Goal: Information Seeking & Learning: Find specific fact

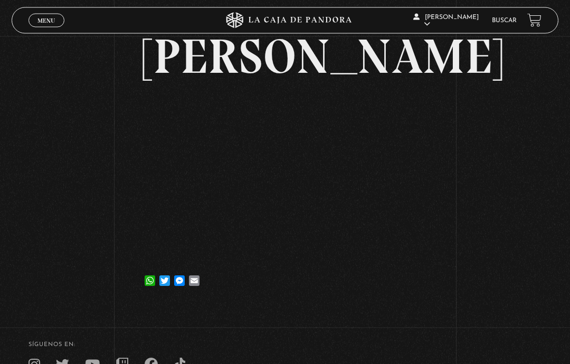
scroll to position [62, 0]
click at [505, 24] on link "Buscar" at bounding box center [503, 20] width 25 height 6
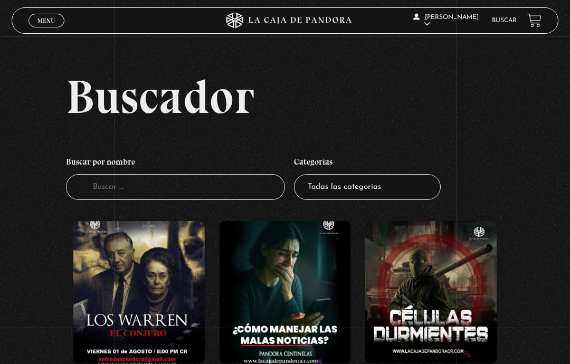
click at [206, 198] on input "Buscador" at bounding box center [175, 187] width 219 height 26
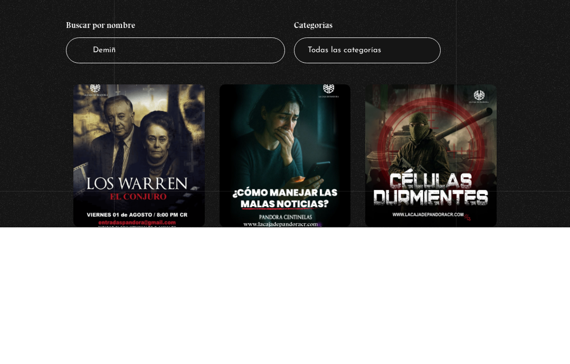
type input "[PERSON_NAME]"
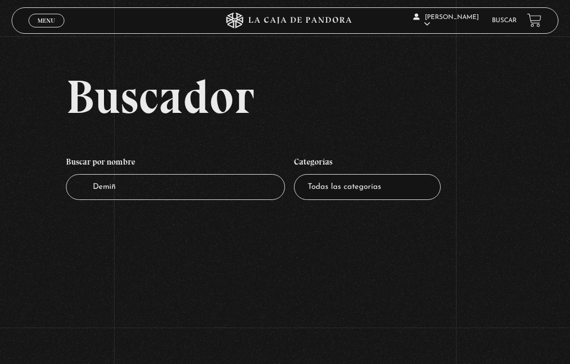
click at [219, 189] on input "Demiñ" at bounding box center [175, 187] width 219 height 26
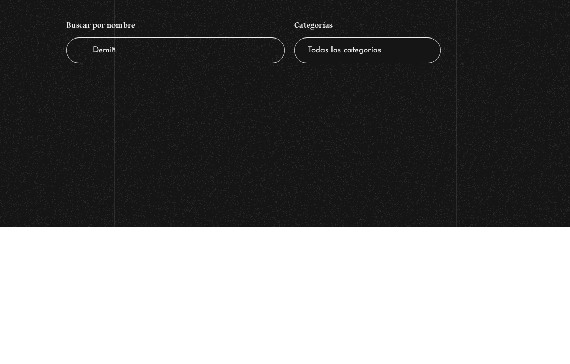
type input "Demi"
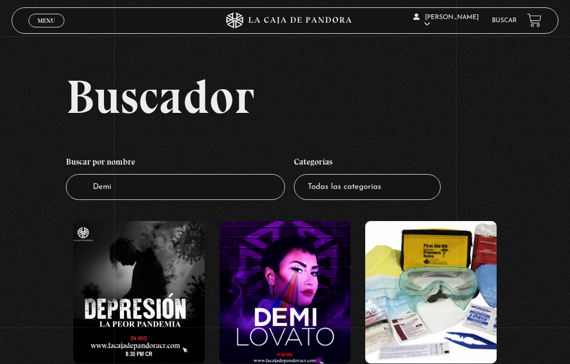
click at [317, 292] on figure at bounding box center [284, 292] width 131 height 142
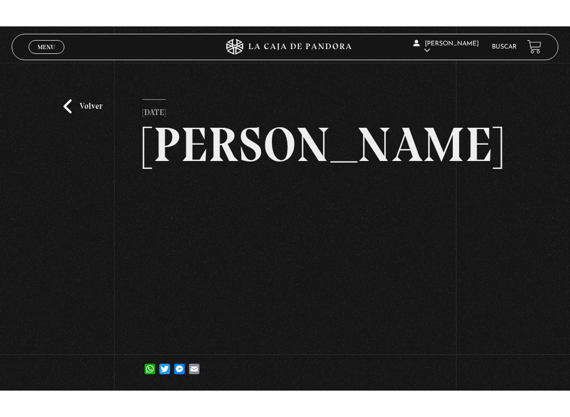
scroll to position [11, 0]
